Goal: Task Accomplishment & Management: Manage account settings

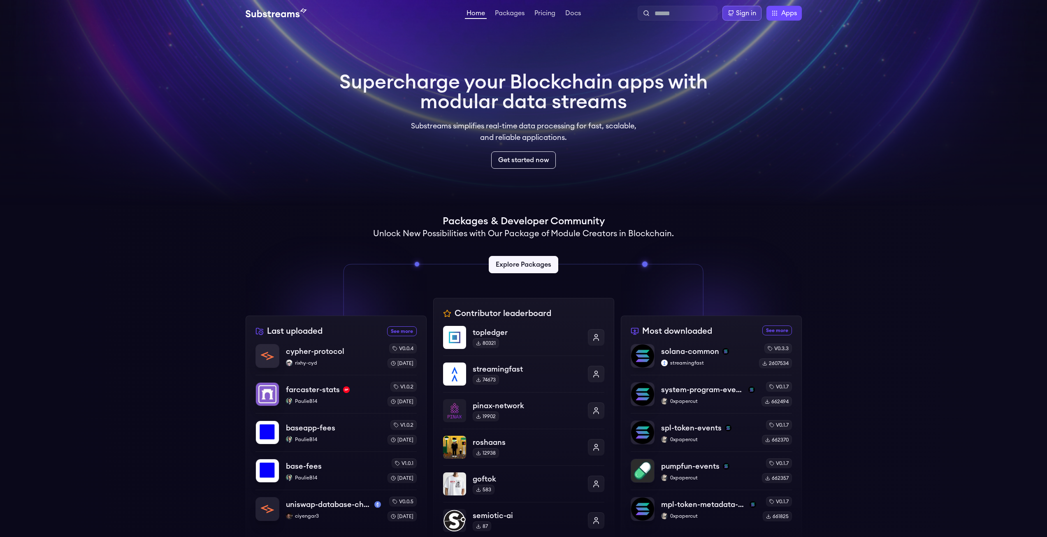
click at [752, 14] on div "Sign in" at bounding box center [746, 13] width 20 height 10
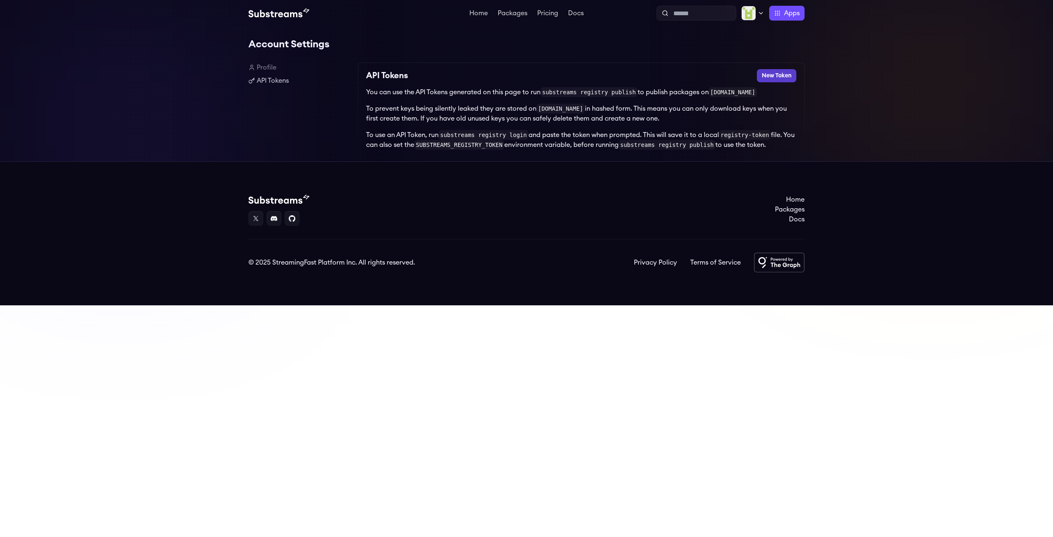
click at [782, 79] on button "New Token" at bounding box center [776, 75] width 39 height 13
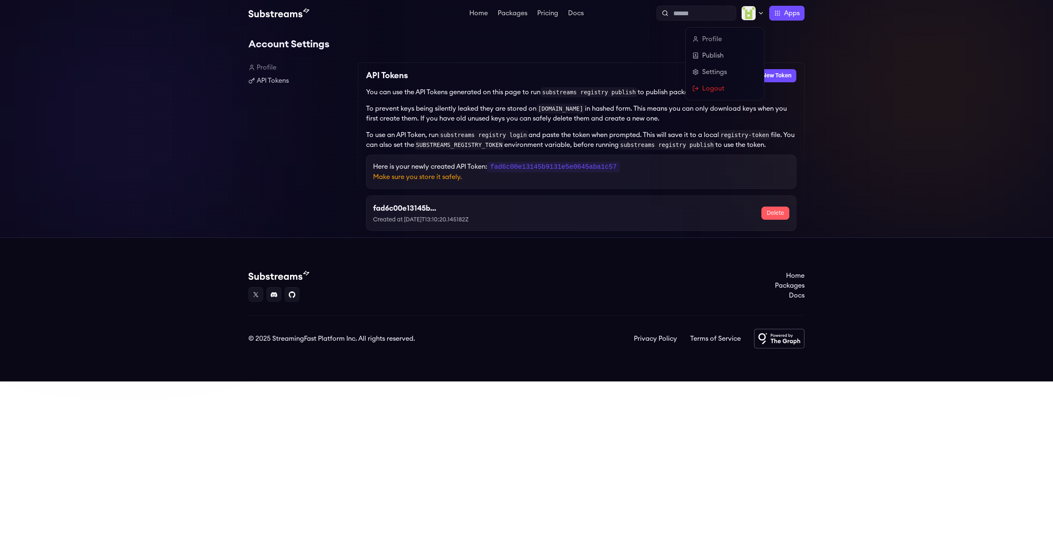
click at [760, 12] on icon at bounding box center [760, 13] width 7 height 7
click at [714, 72] on link "Settings" at bounding box center [724, 72] width 65 height 10
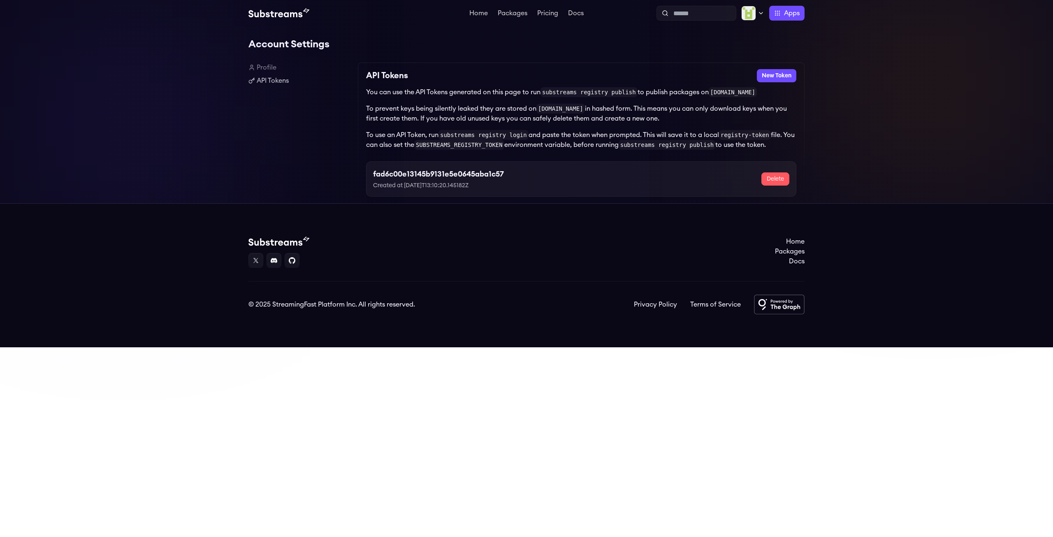
click at [433, 176] on h3 "fad6c00e13145b9131e5e0645aba1c57" at bounding box center [438, 174] width 131 height 12
copy h3 "fad6c00e13145b9131e5e0645aba1c57"
click at [480, 15] on link "Home" at bounding box center [479, 14] width 22 height 8
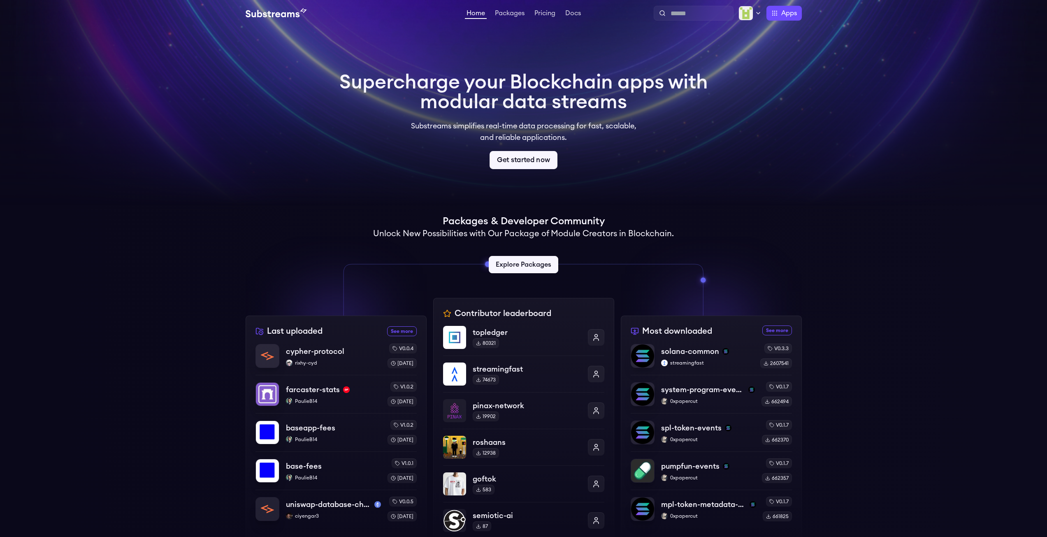
click at [533, 161] on link "Get started now" at bounding box center [523, 160] width 68 height 18
